Goal: Task Accomplishment & Management: Use online tool/utility

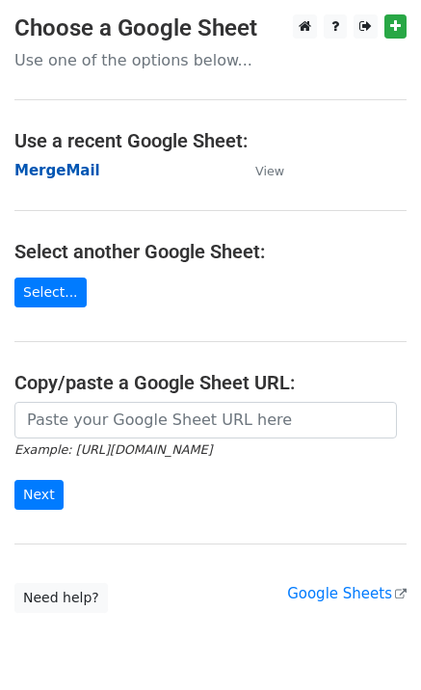
click at [78, 171] on strong "MergeMail" at bounding box center [57, 170] width 86 height 17
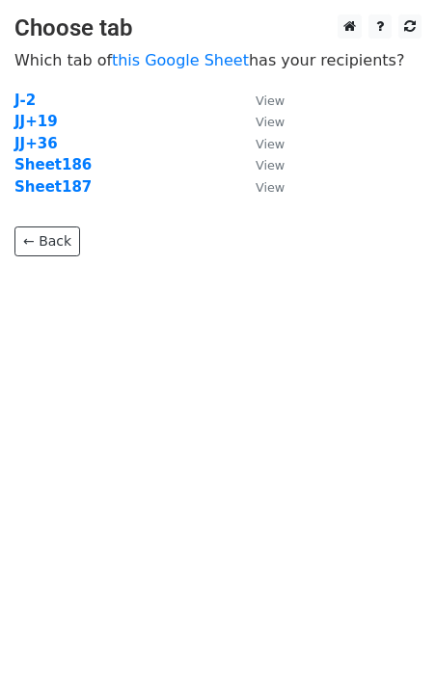
click at [67, 194] on strong "Sheet187" at bounding box center [52, 186] width 77 height 17
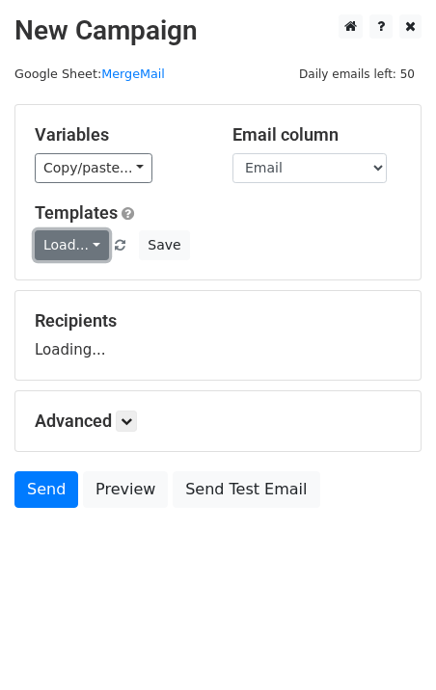
click at [79, 254] on link "Load..." at bounding box center [72, 245] width 74 height 30
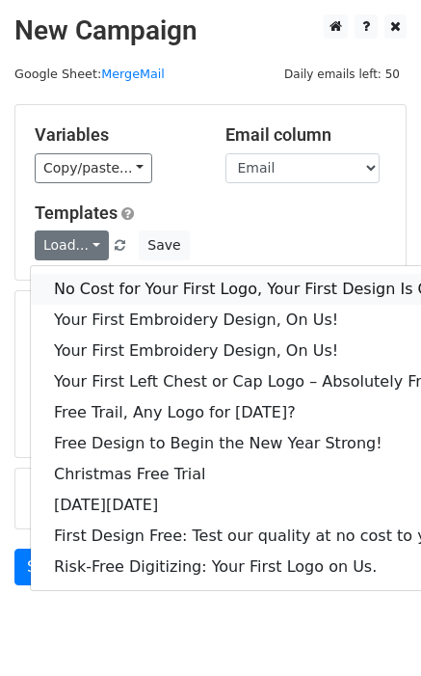
click at [110, 286] on link "No Cost for Your First Logo, Your First Design Is On Us!" at bounding box center [262, 289] width 463 height 31
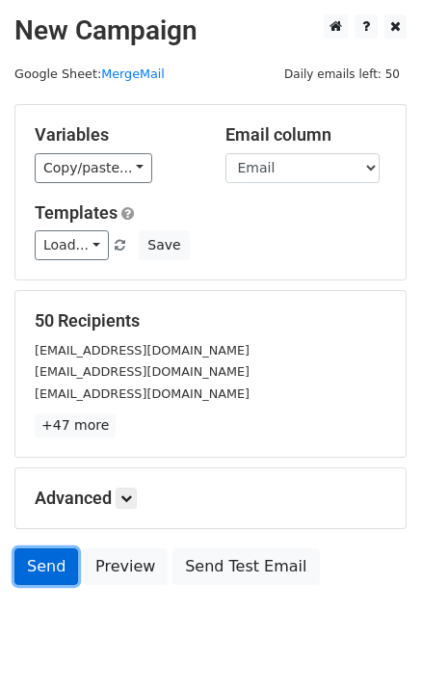
click at [49, 579] on link "Send" at bounding box center [46, 566] width 64 height 37
